Goal: Task Accomplishment & Management: Manage account settings

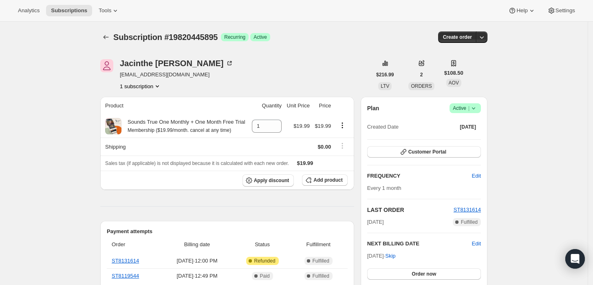
click at [485, 113] on div "Plan Success Active | Created Date [DATE] Customer Portal FREQUENCY Edit Every …" at bounding box center [424, 202] width 127 height 211
click at [478, 110] on icon at bounding box center [474, 108] width 8 height 8
click at [454, 142] on button "Cancel subscription" at bounding box center [468, 137] width 51 height 13
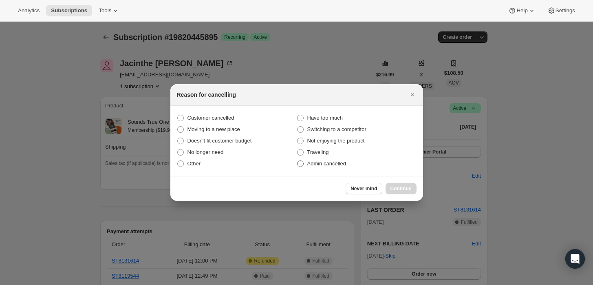
click at [313, 168] on label "Admin cancelled" at bounding box center [357, 163] width 120 height 11
click at [298, 161] on input "Admin cancelled" at bounding box center [297, 160] width 0 height 0
radio input "true"
click at [387, 188] on button "Continue" at bounding box center [401, 188] width 31 height 11
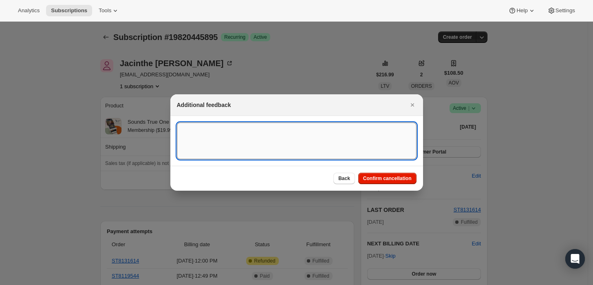
click at [310, 153] on textarea ":rbj:" at bounding box center [297, 140] width 240 height 37
type textarea "Customer requested cancellation and refund."
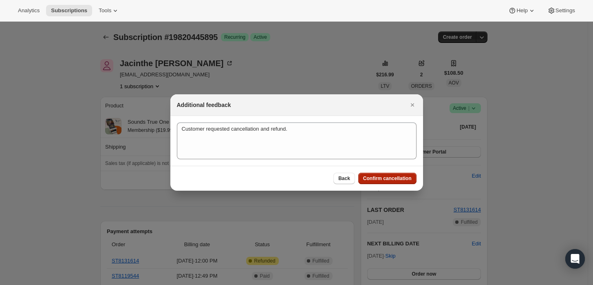
click at [398, 182] on button "Confirm cancellation" at bounding box center [388, 178] width 58 height 11
